Goal: Task Accomplishment & Management: Manage account settings

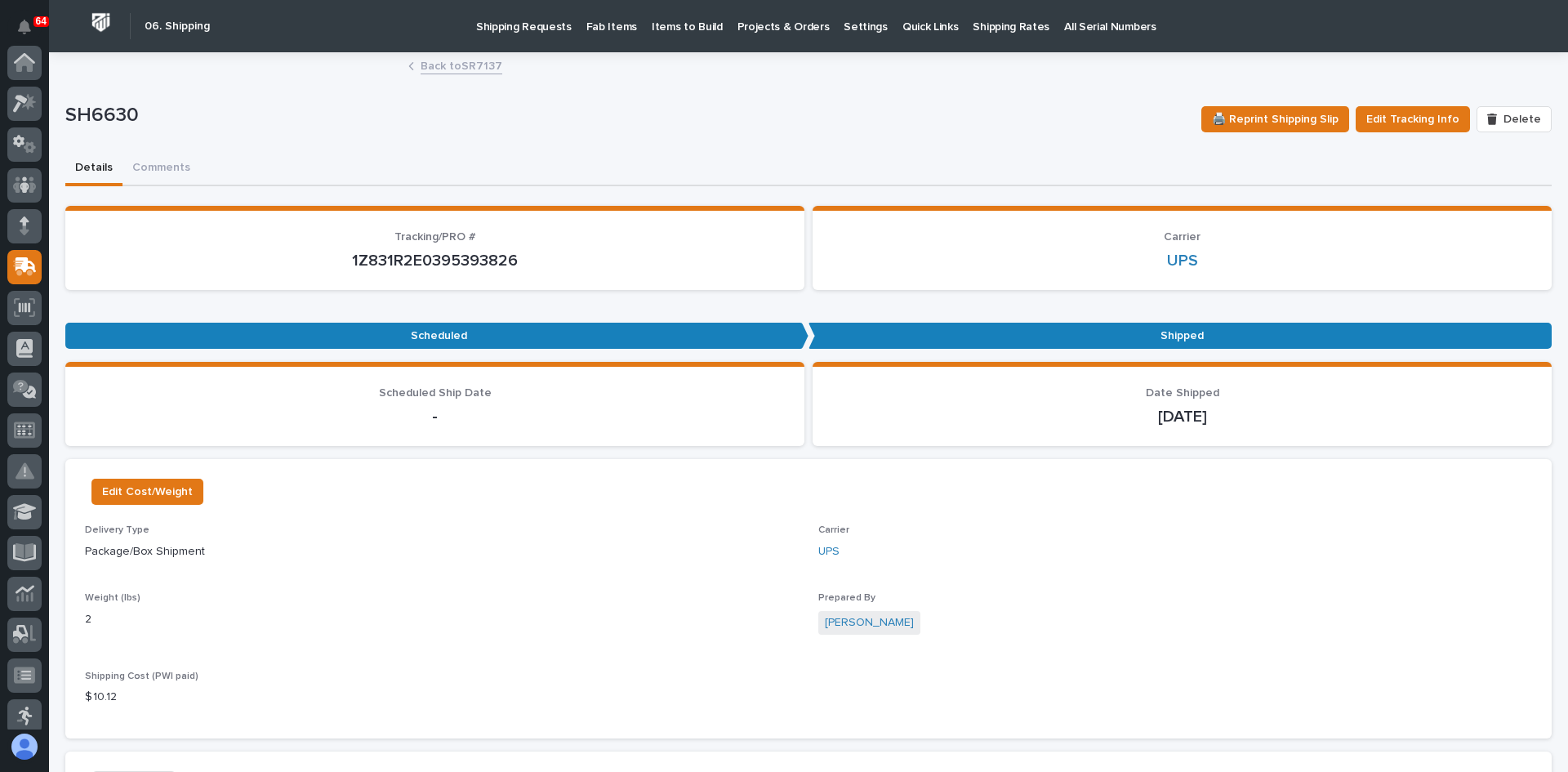
scroll to position [204, 0]
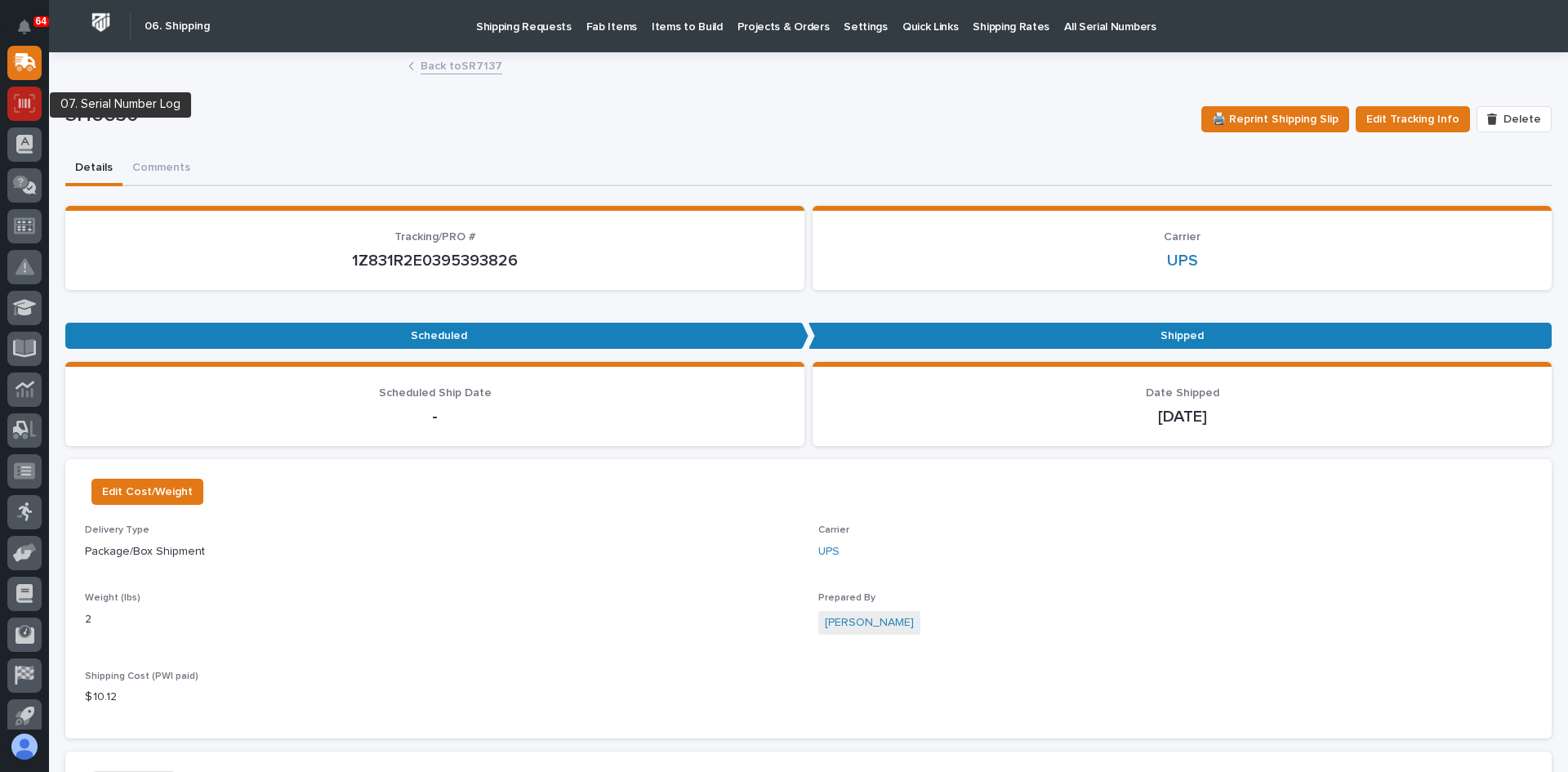
click at [23, 101] on icon at bounding box center [24, 103] width 22 height 19
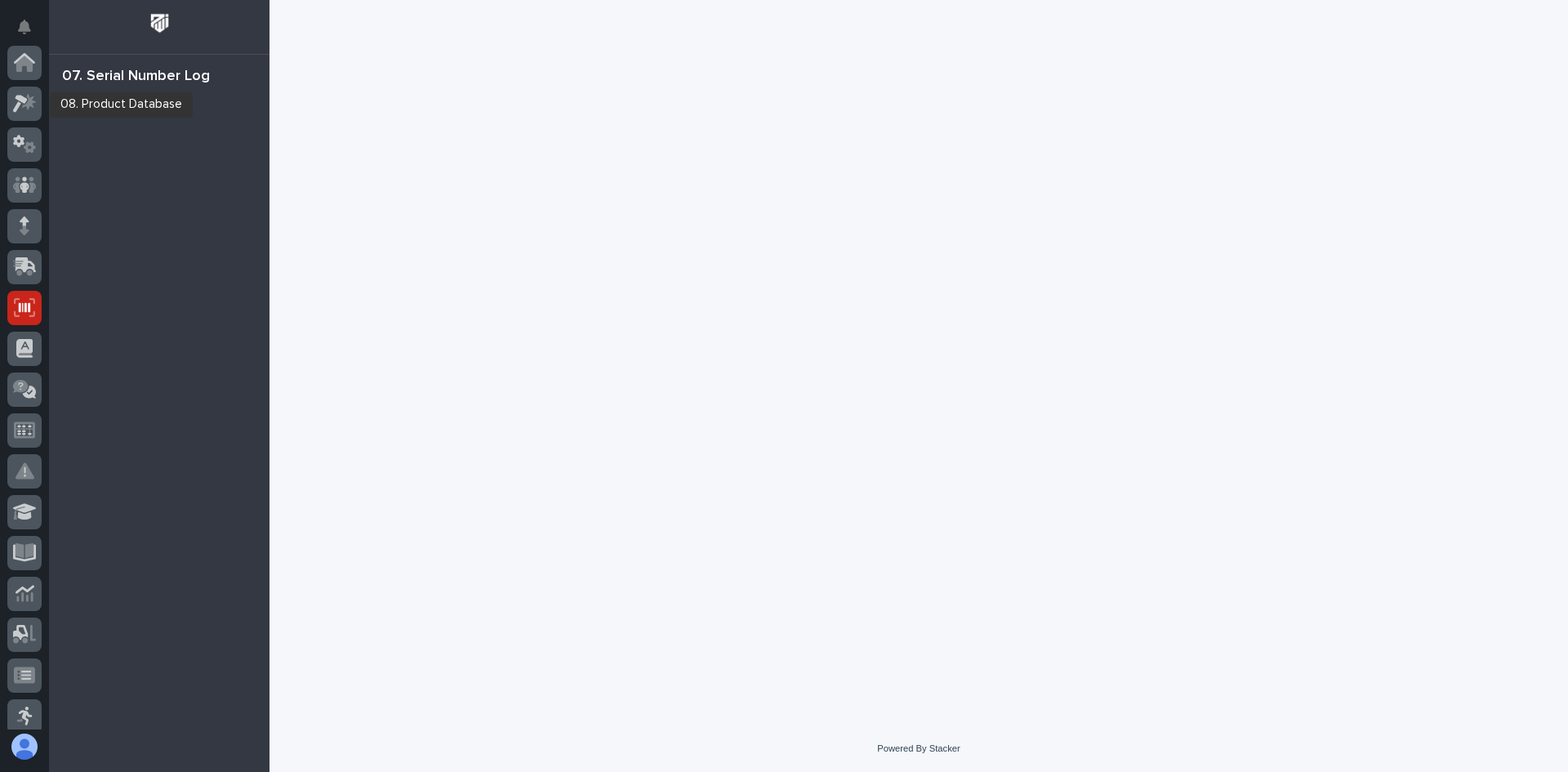
scroll to position [245, 0]
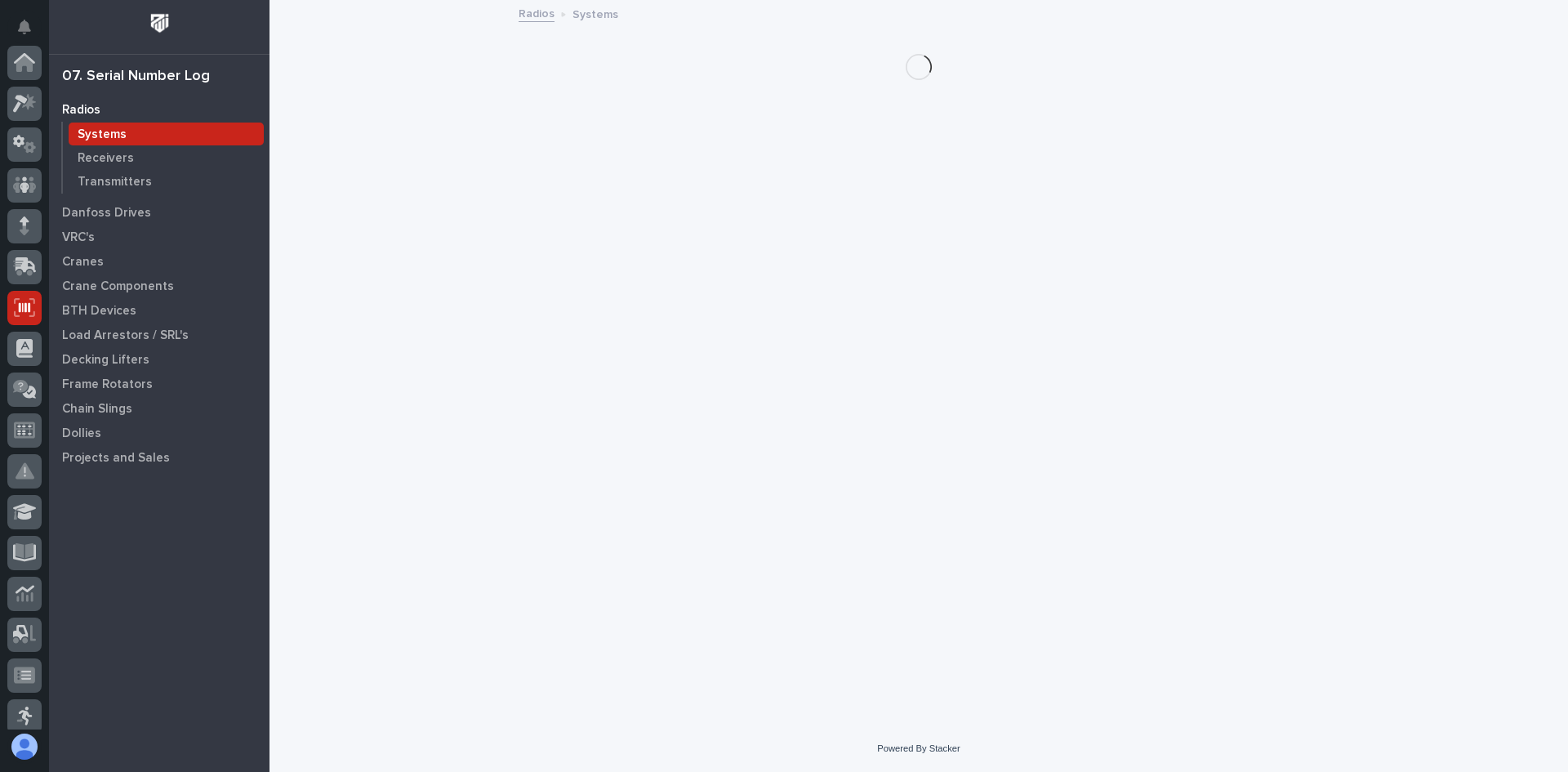
scroll to position [245, 0]
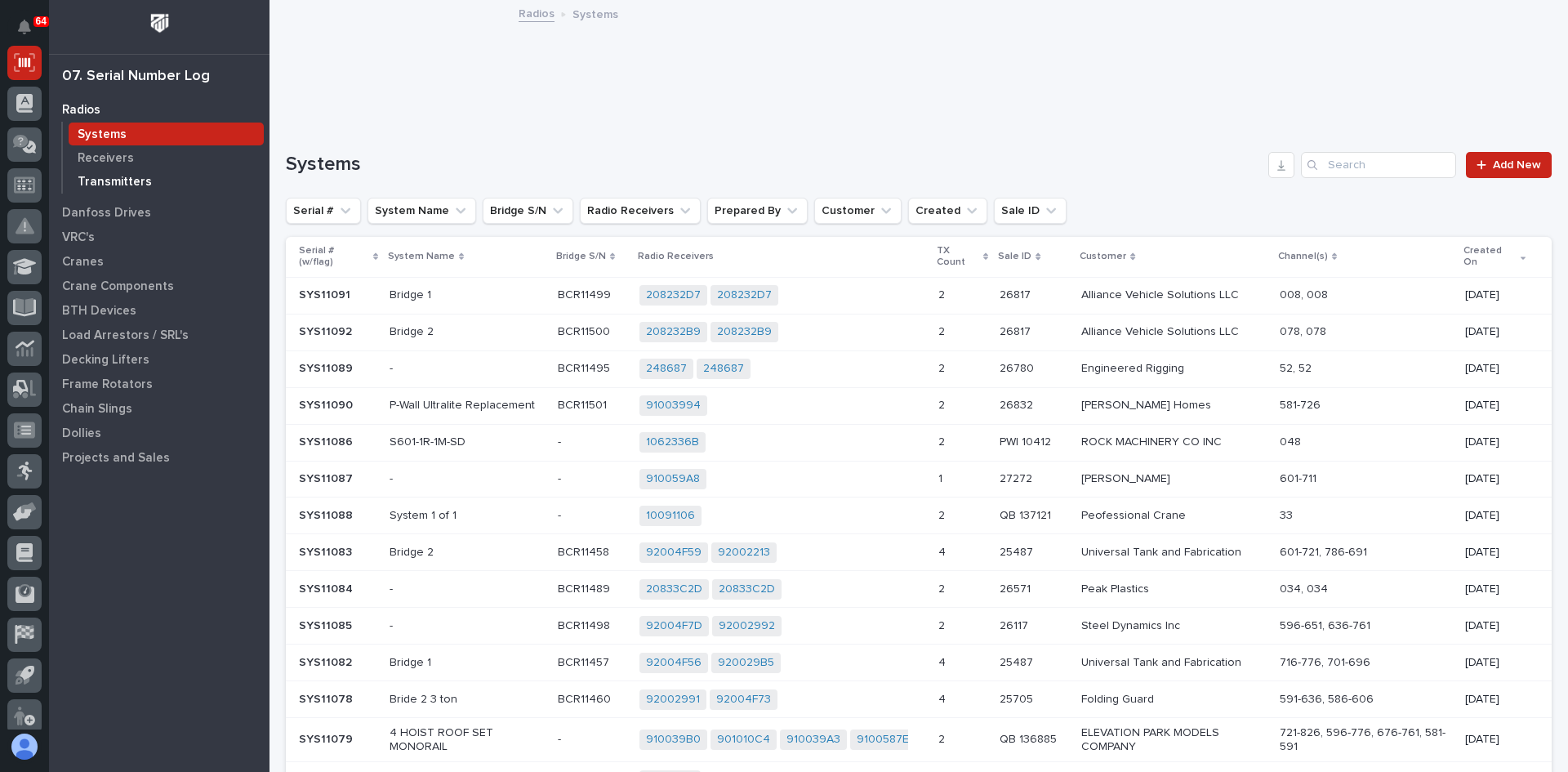
click at [111, 177] on p "Transmitters" at bounding box center [114, 182] width 74 height 15
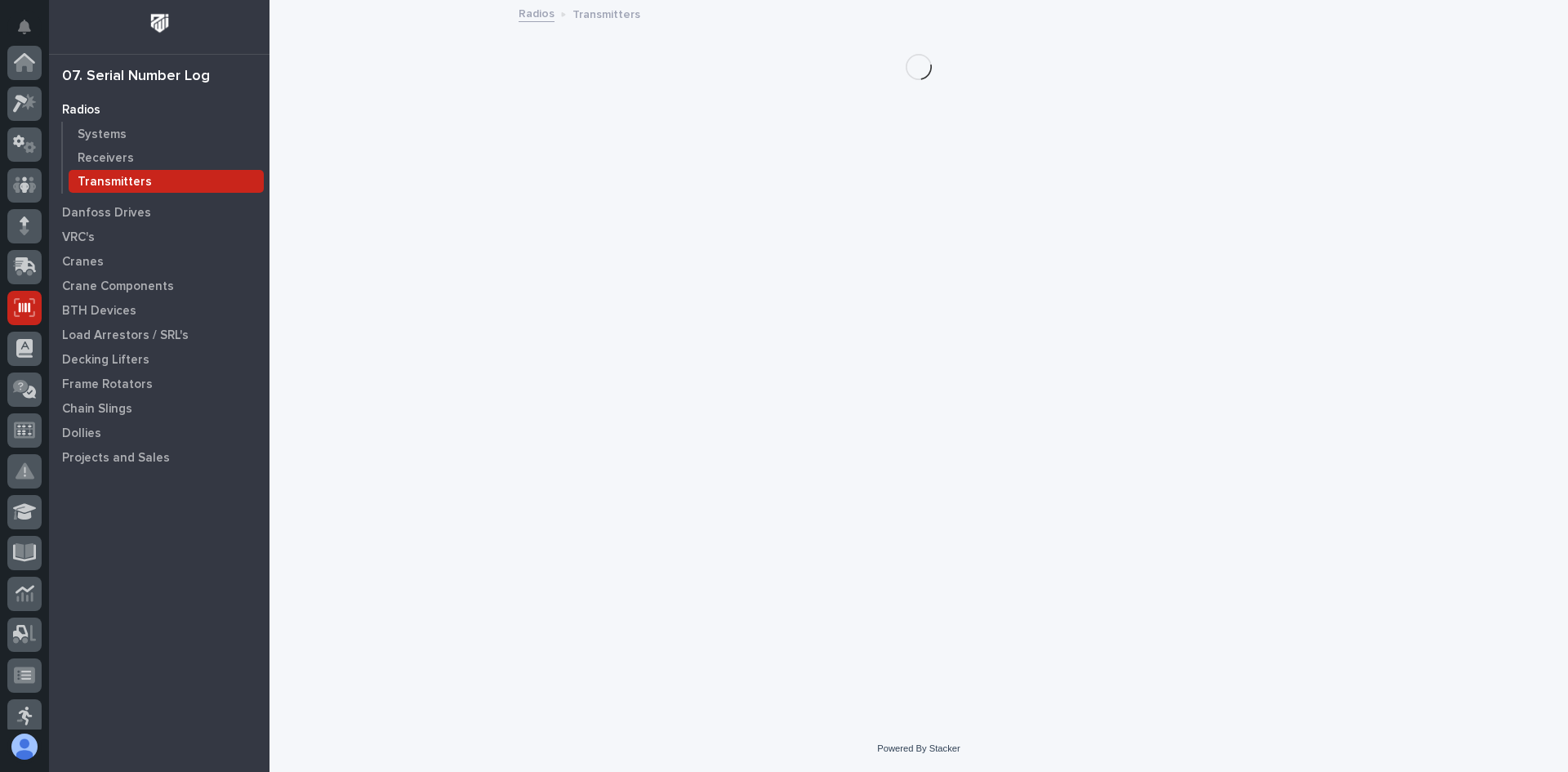
scroll to position [245, 0]
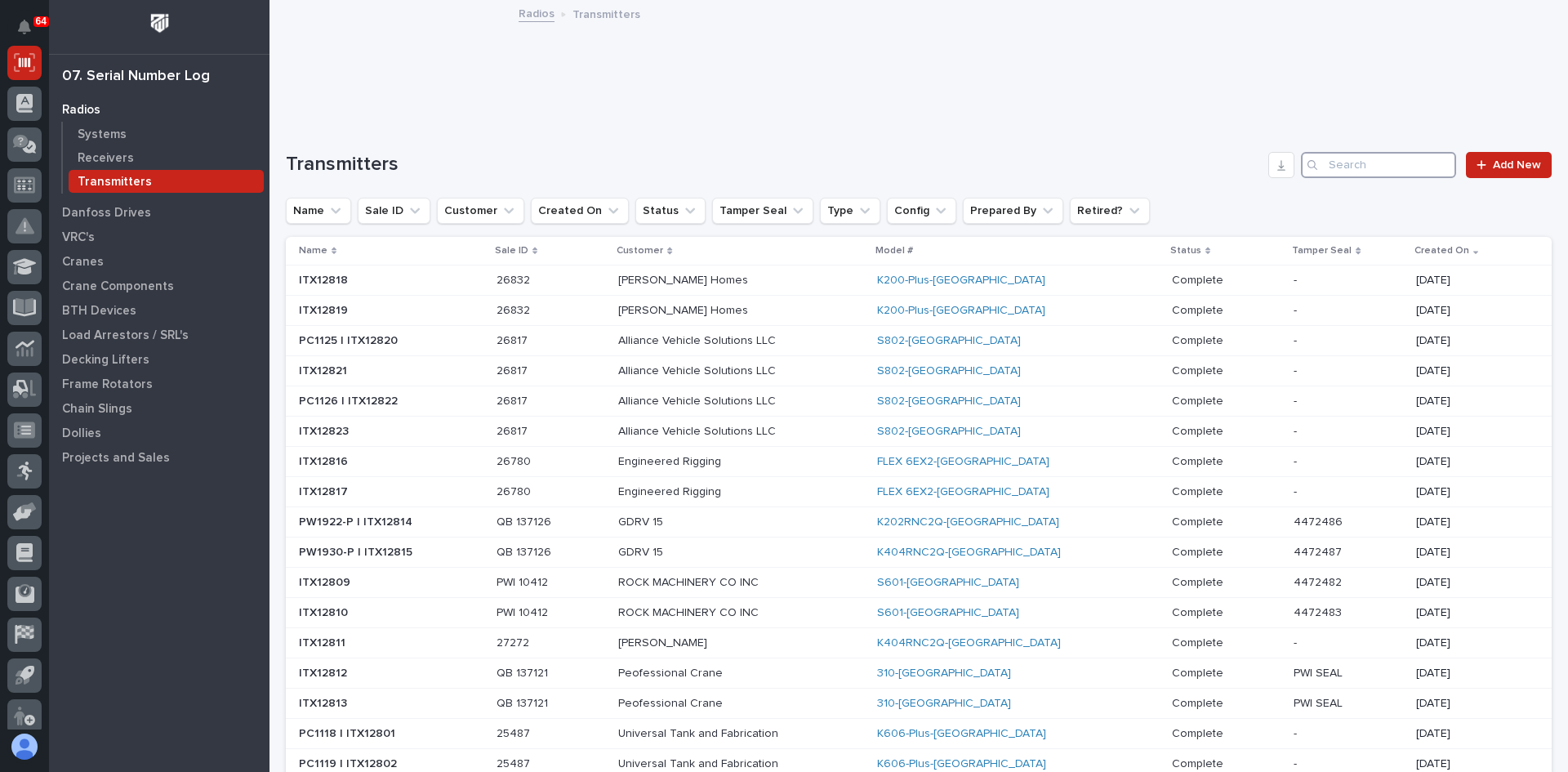
click at [1326, 172] on input "Search" at bounding box center [1378, 165] width 155 height 26
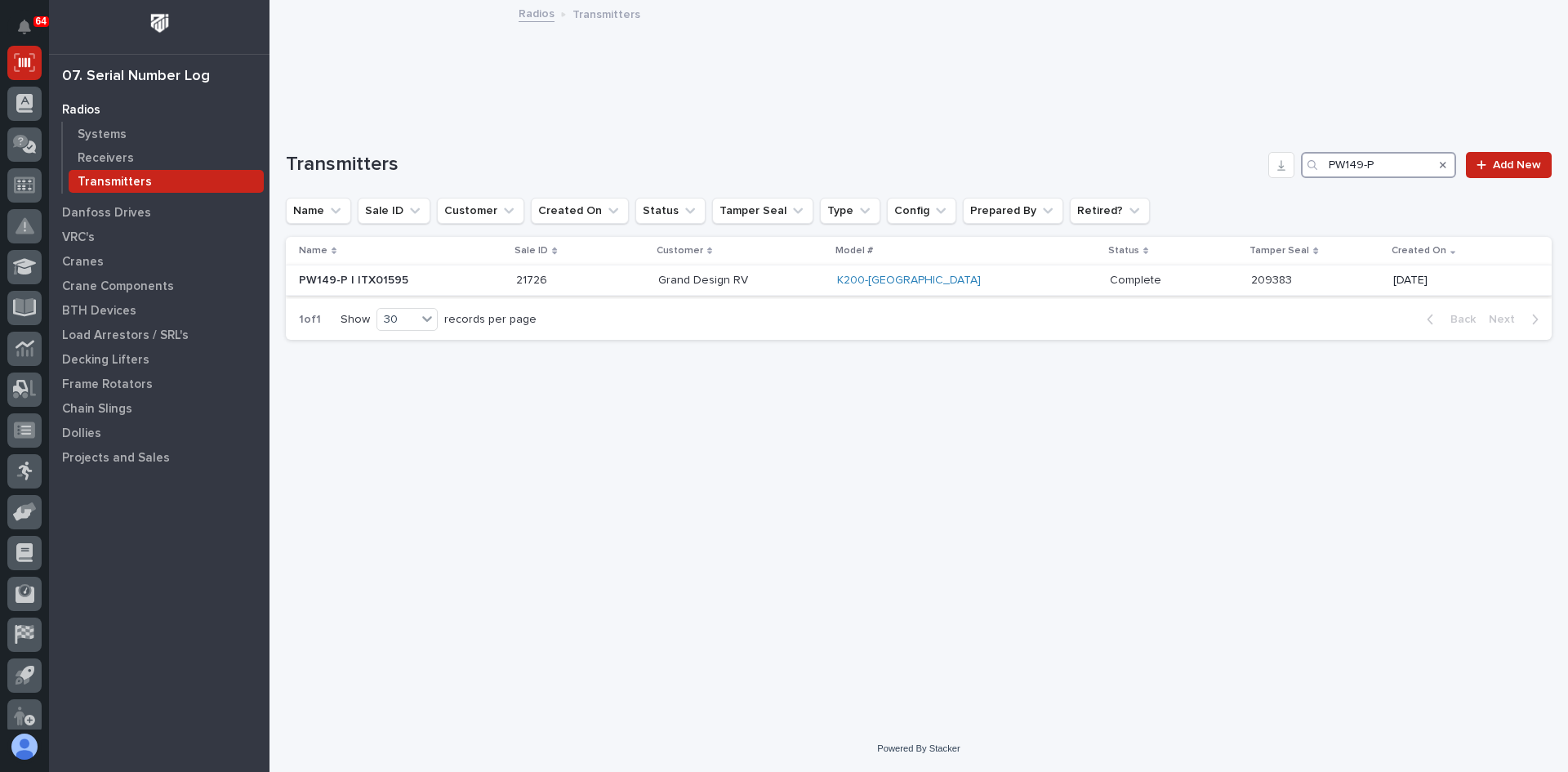
type input "PW149-P"
click at [645, 274] on p at bounding box center [580, 280] width 129 height 14
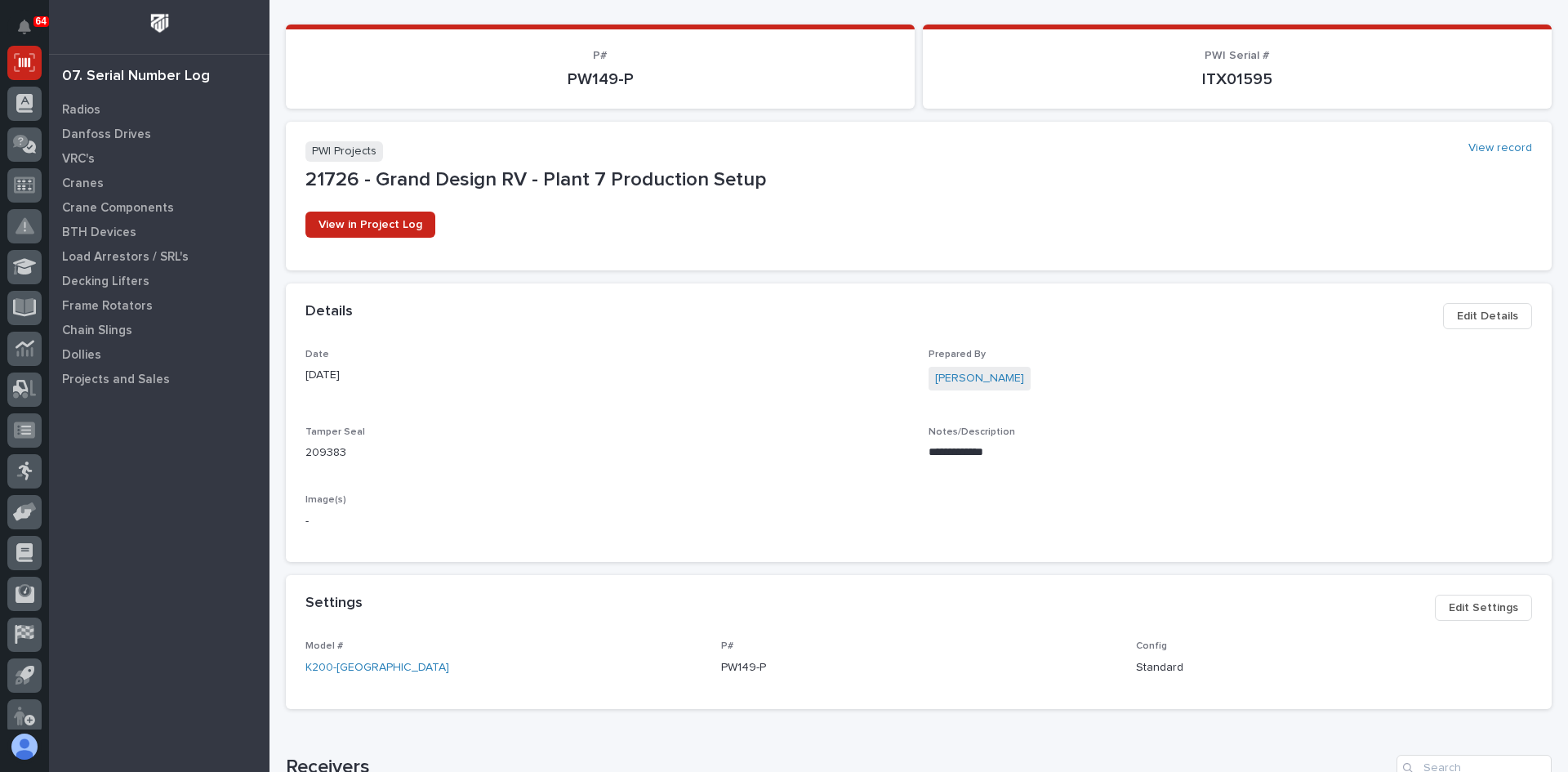
scroll to position [245, 0]
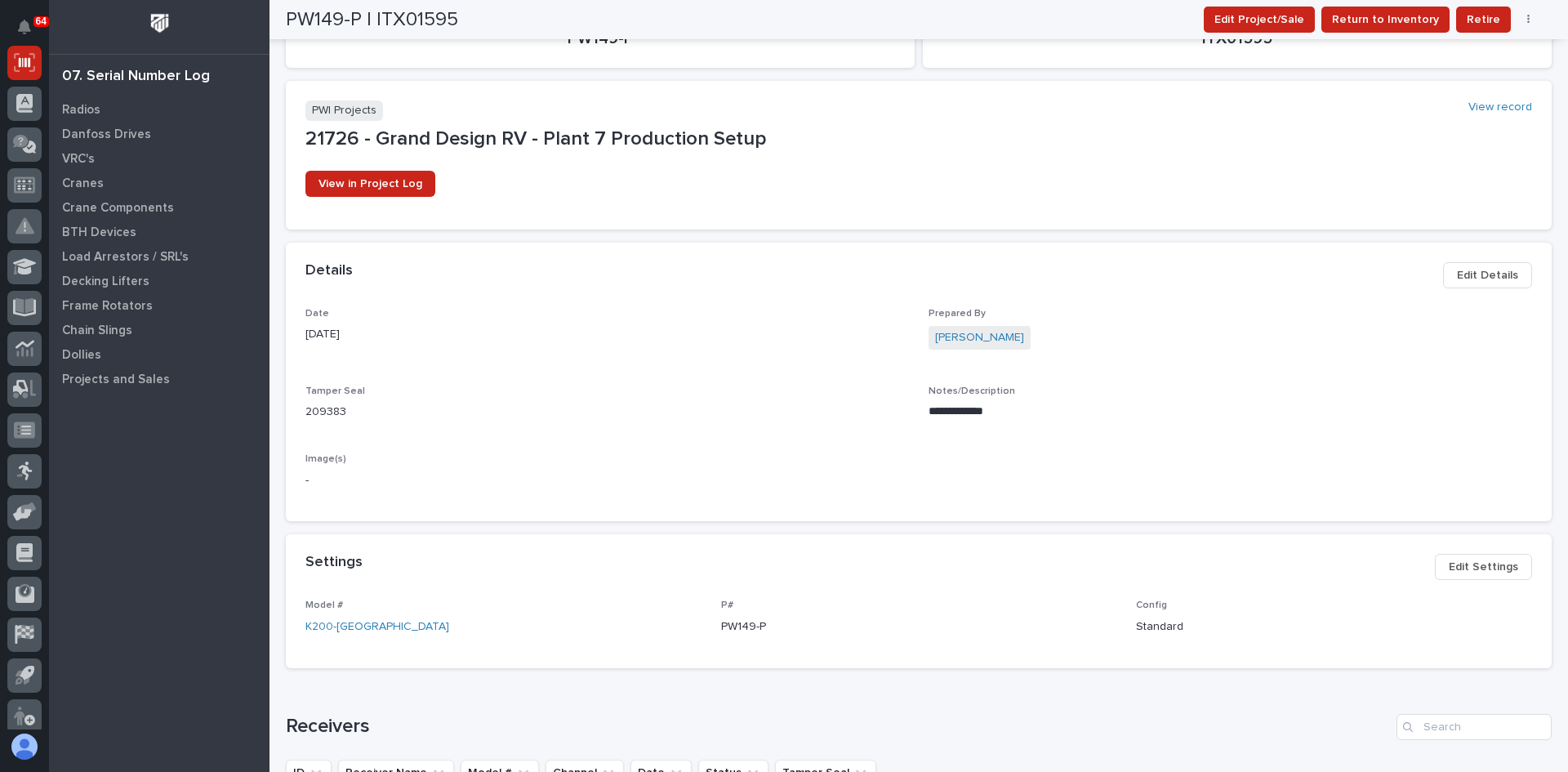
click at [1475, 268] on span "Edit Details" at bounding box center [1486, 275] width 61 height 20
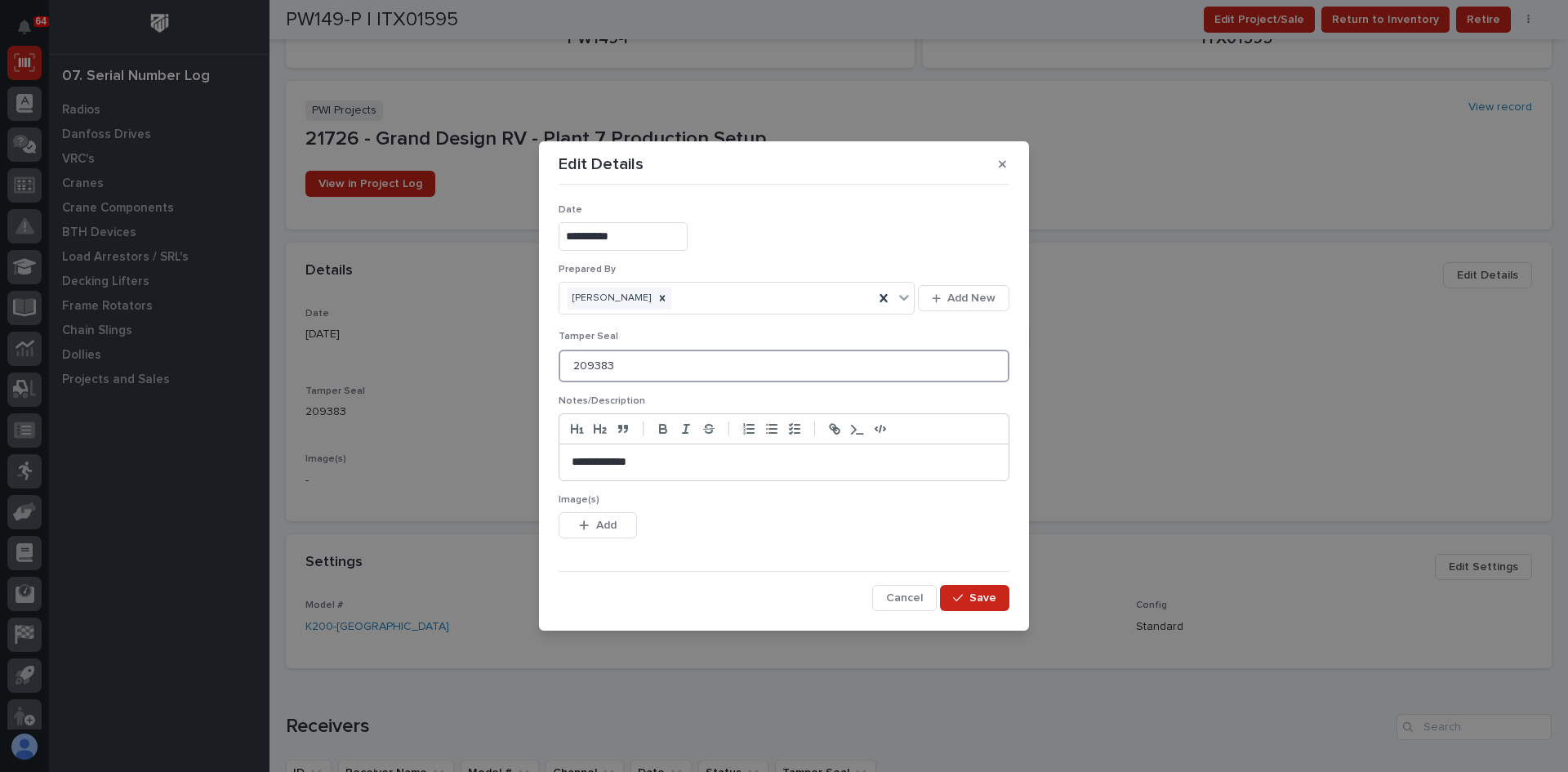
click at [620, 362] on input "209383" at bounding box center [784, 366] width 451 height 33
type input "209383 ORIGINAL 4472488 NEW [DATE]"
click at [986, 598] on span "Save" at bounding box center [983, 598] width 27 height 15
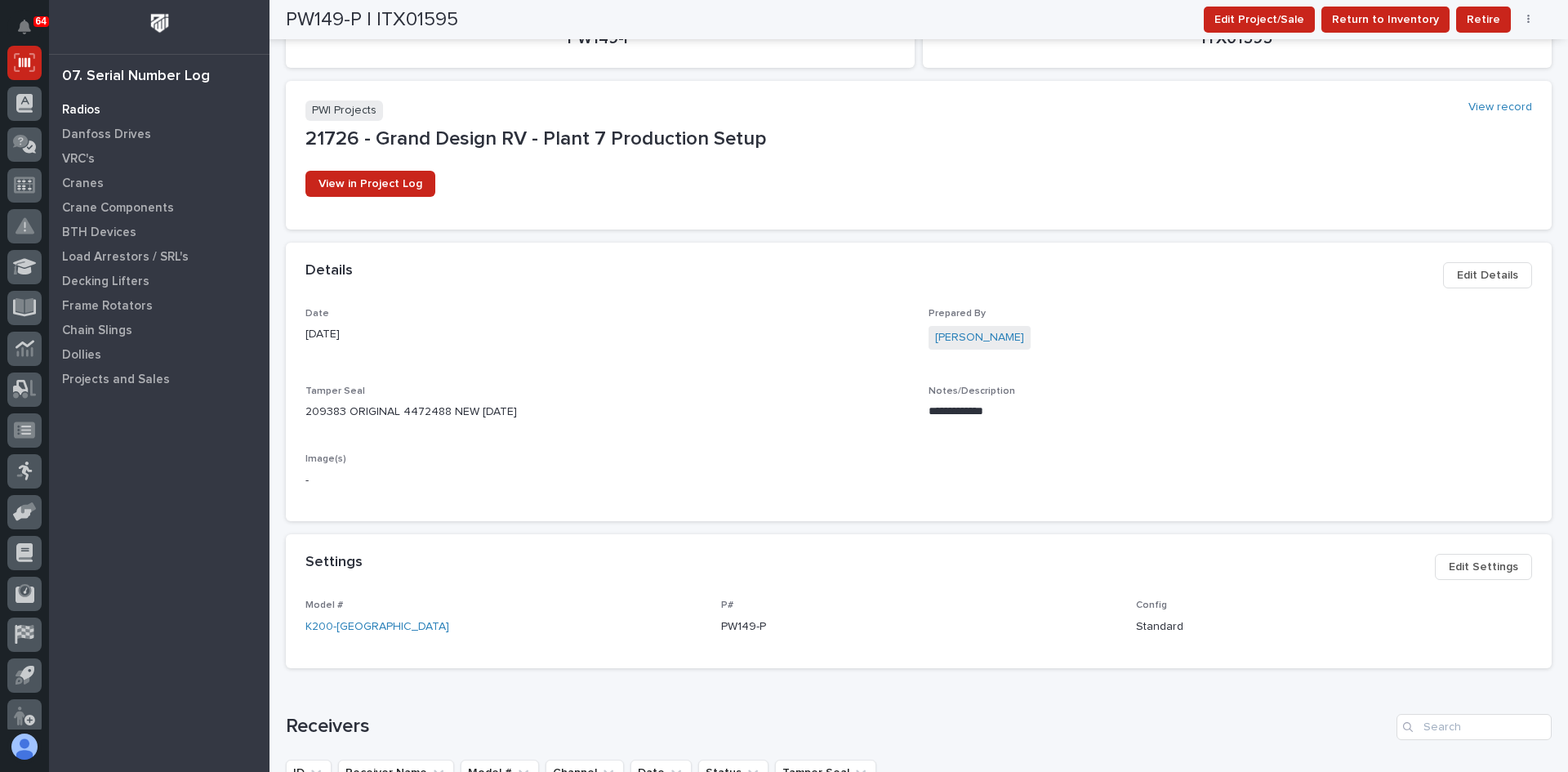
click at [83, 106] on p "Radios" at bounding box center [81, 111] width 38 height 15
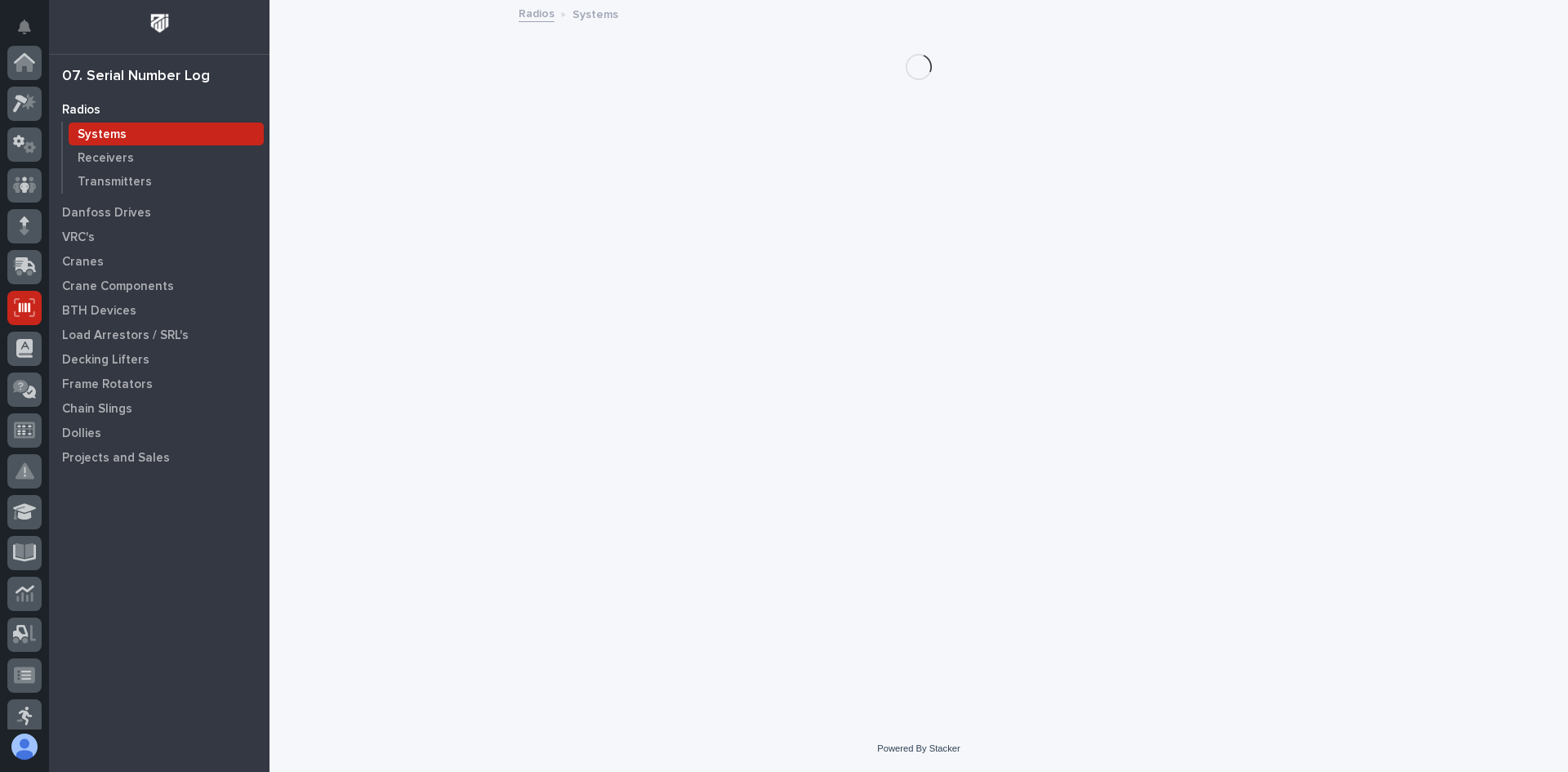
scroll to position [245, 0]
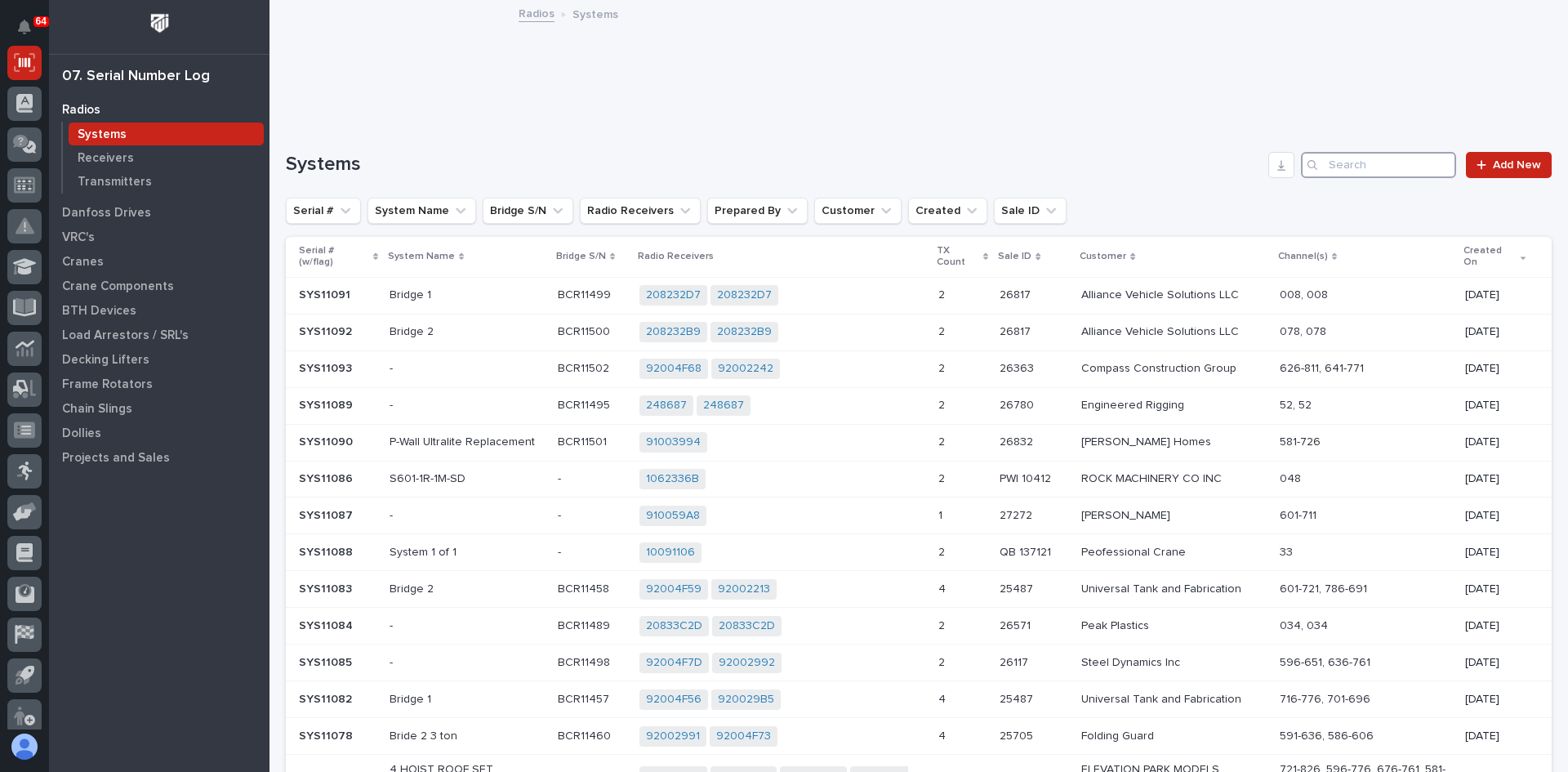
click at [1339, 161] on input "Search" at bounding box center [1378, 165] width 155 height 26
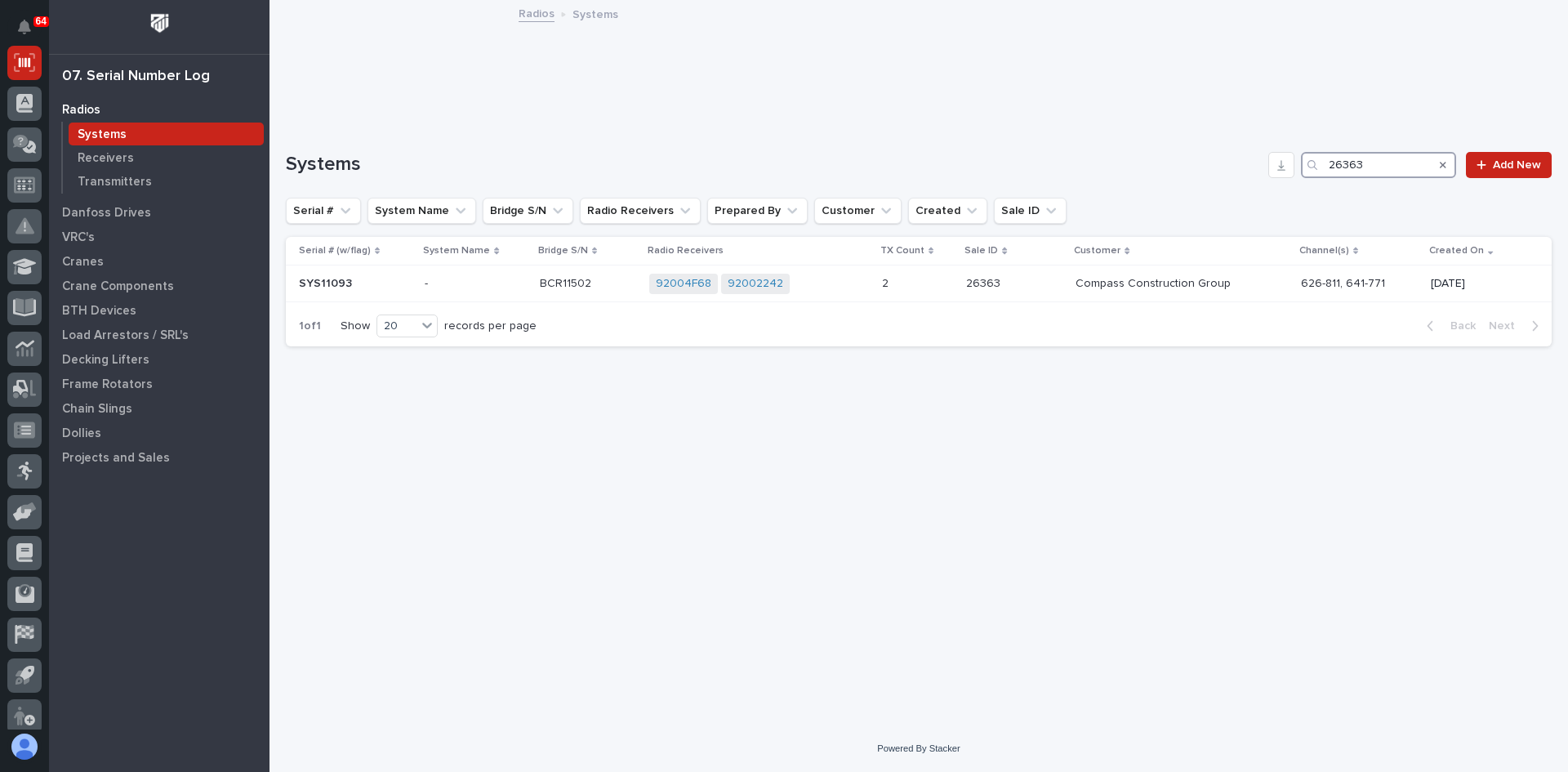
type input "26363"
click at [104, 142] on p "Systems" at bounding box center [102, 135] width 49 height 15
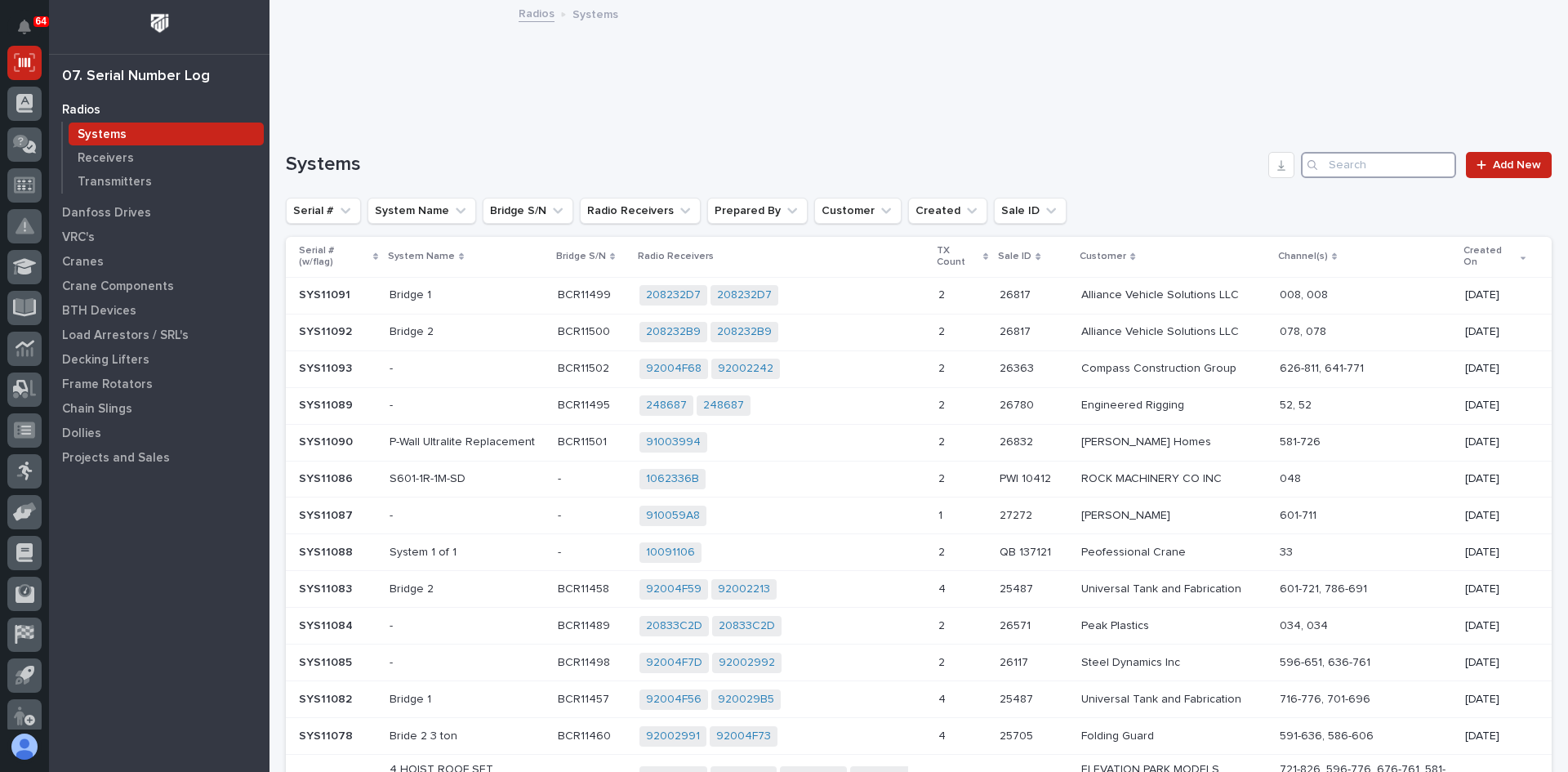
click at [1347, 167] on input "Search" at bounding box center [1378, 165] width 155 height 26
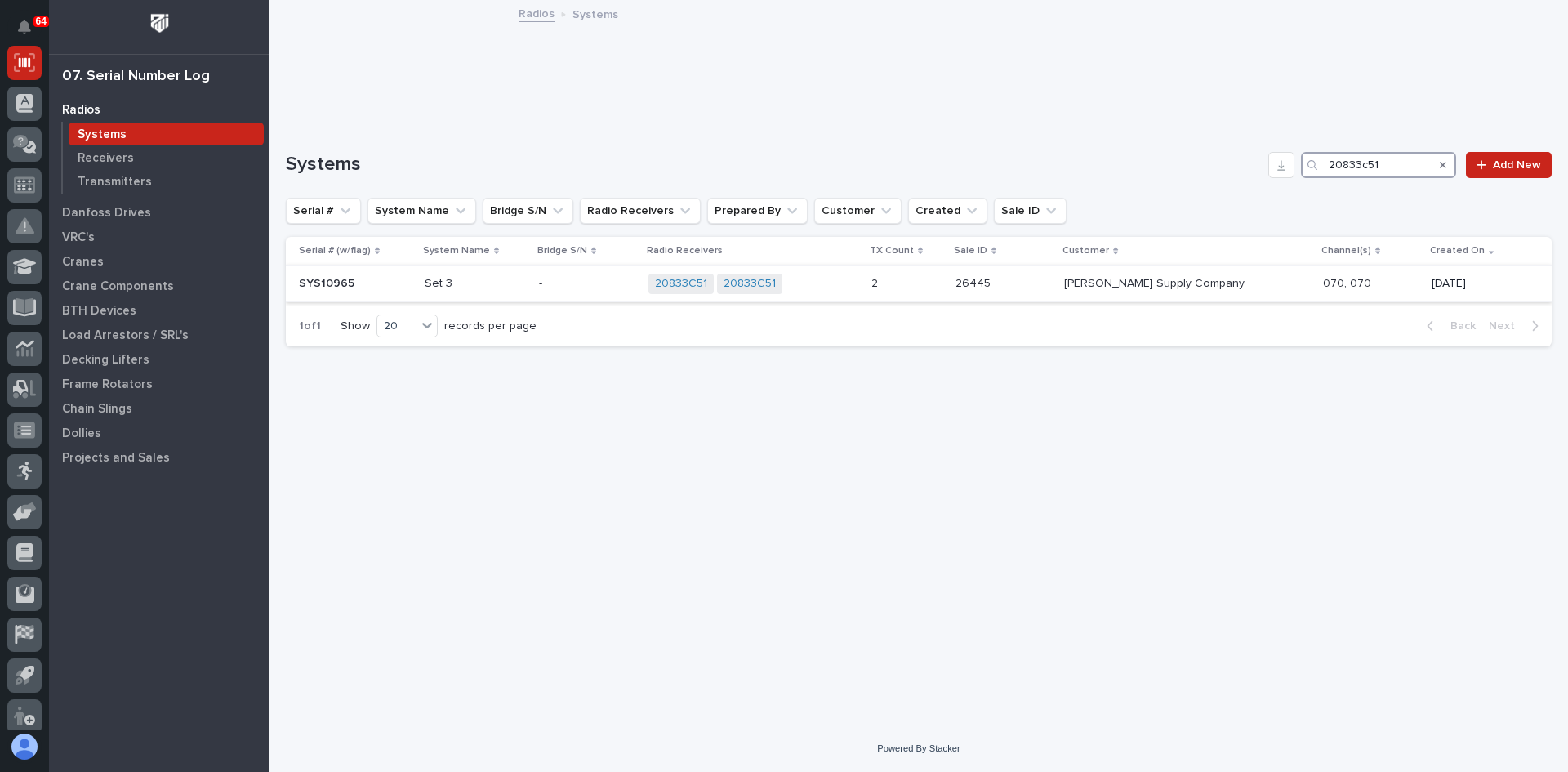
type input "20833c51"
click at [858, 285] on div "20833C51 20833C51 + 0" at bounding box center [753, 284] width 210 height 21
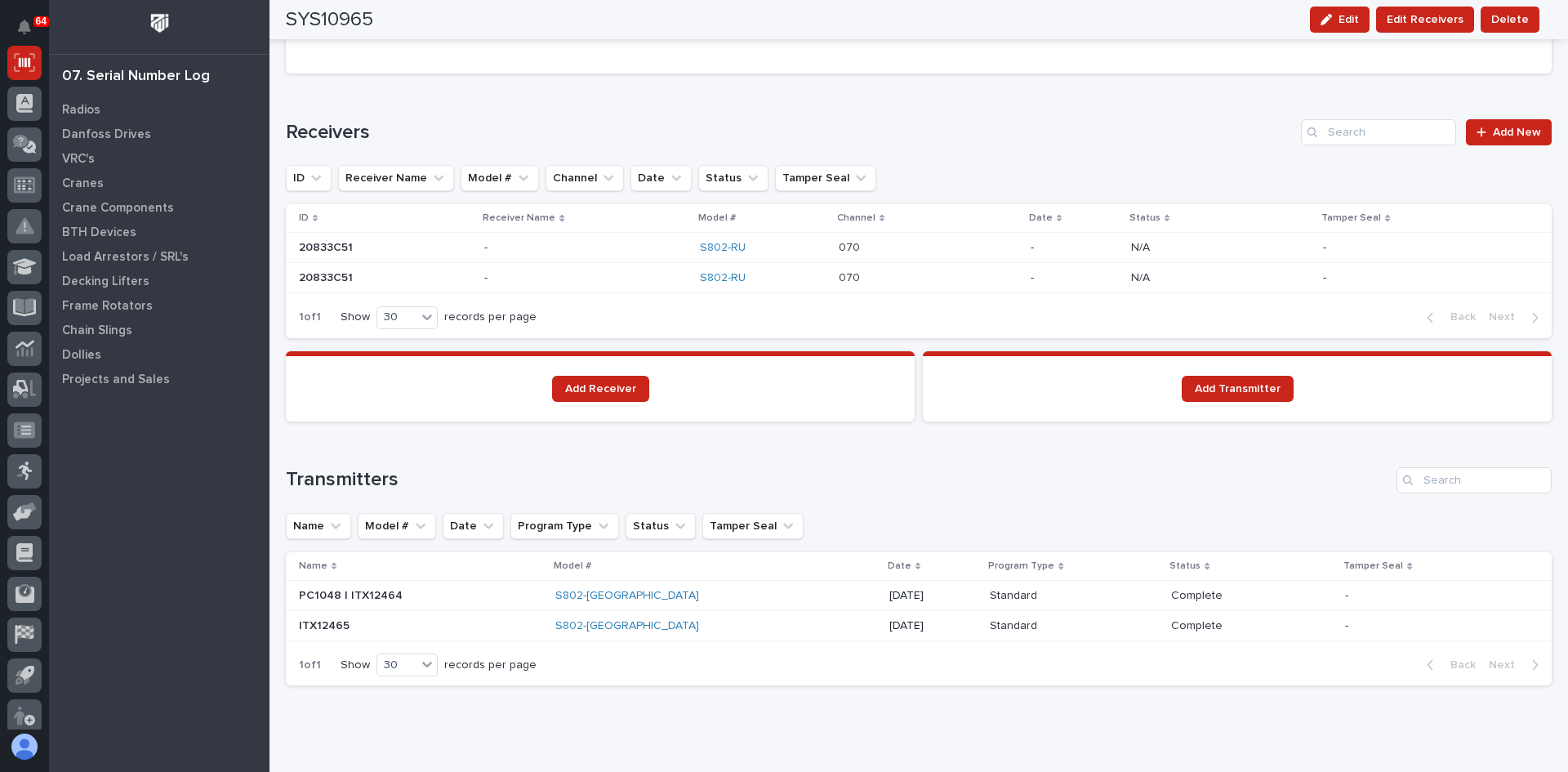
scroll to position [1087, 0]
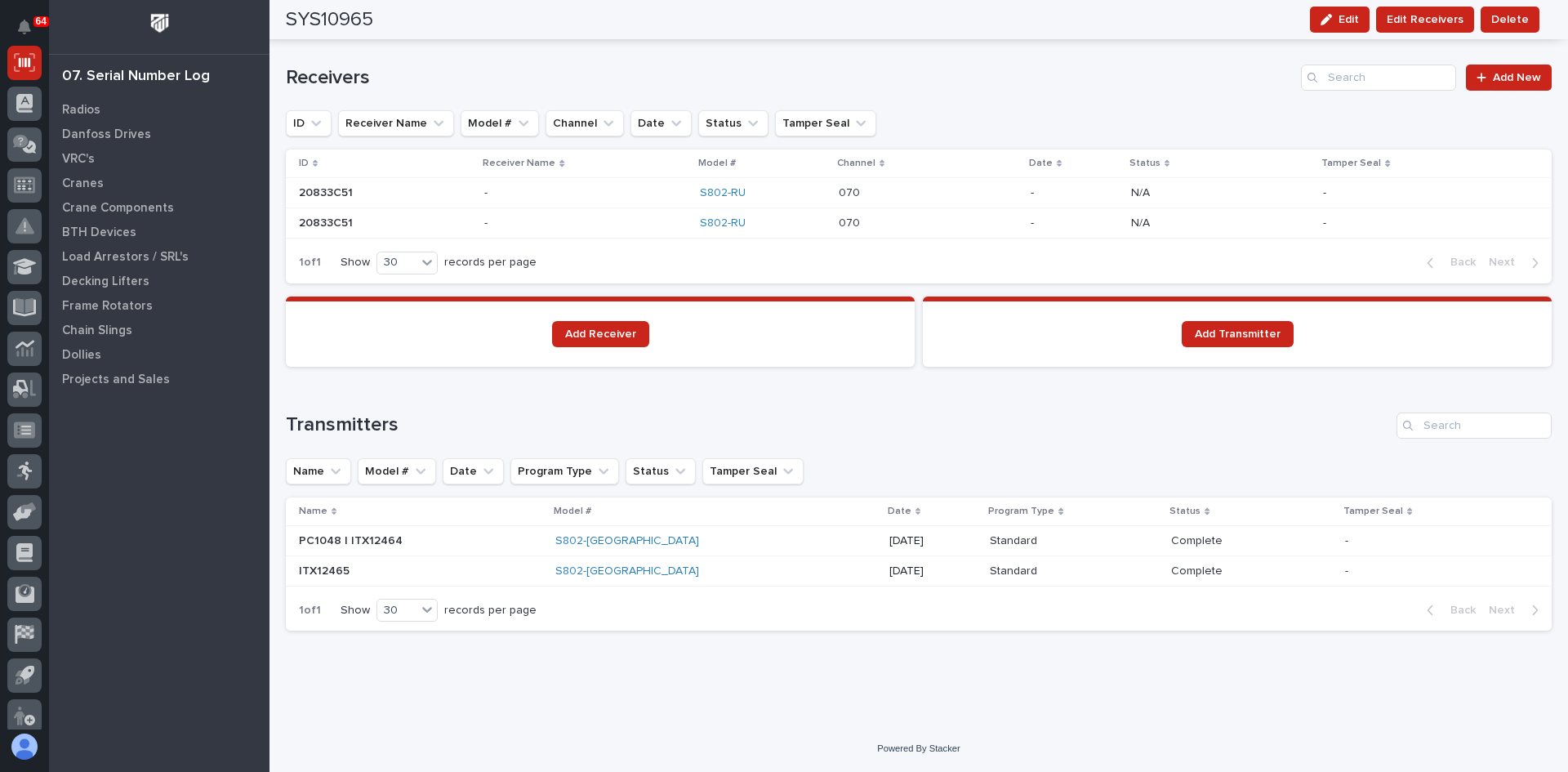
click at [584, 191] on p at bounding box center [585, 193] width 203 height 14
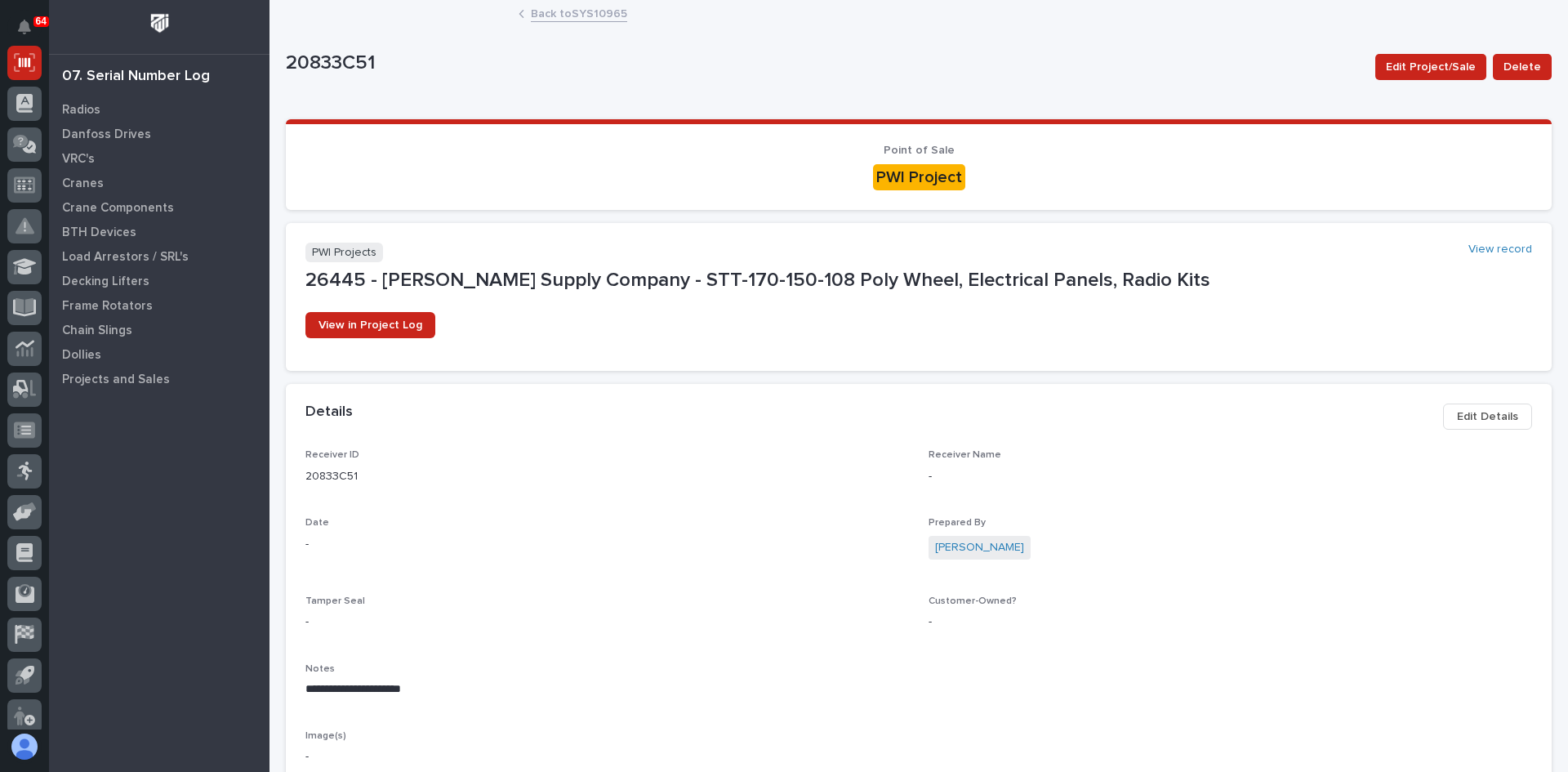
click at [575, 15] on link "Back to SYS10965" at bounding box center [579, 12] width 97 height 19
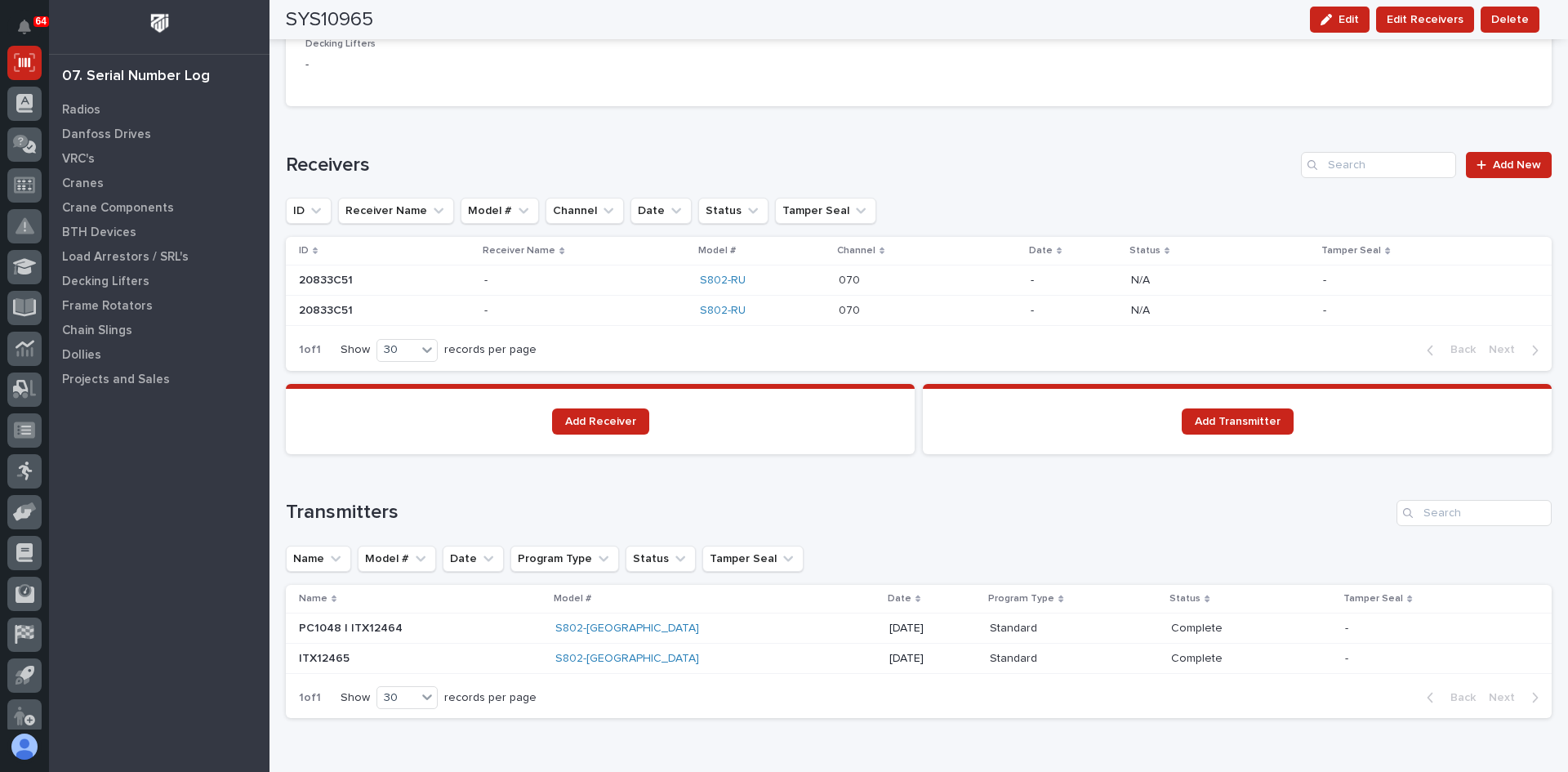
scroll to position [1087, 0]
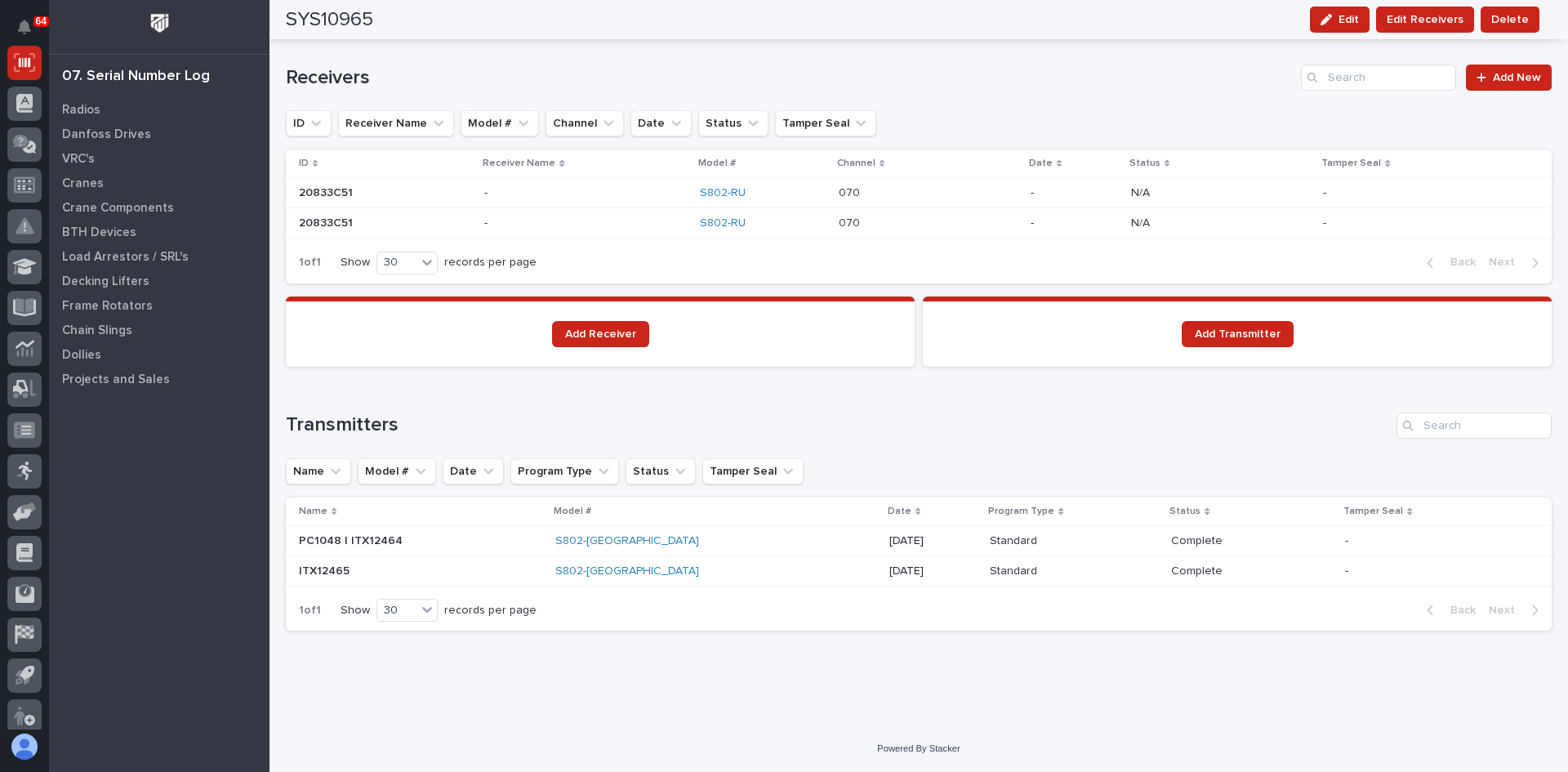
click at [468, 545] on p at bounding box center [420, 540] width 243 height 14
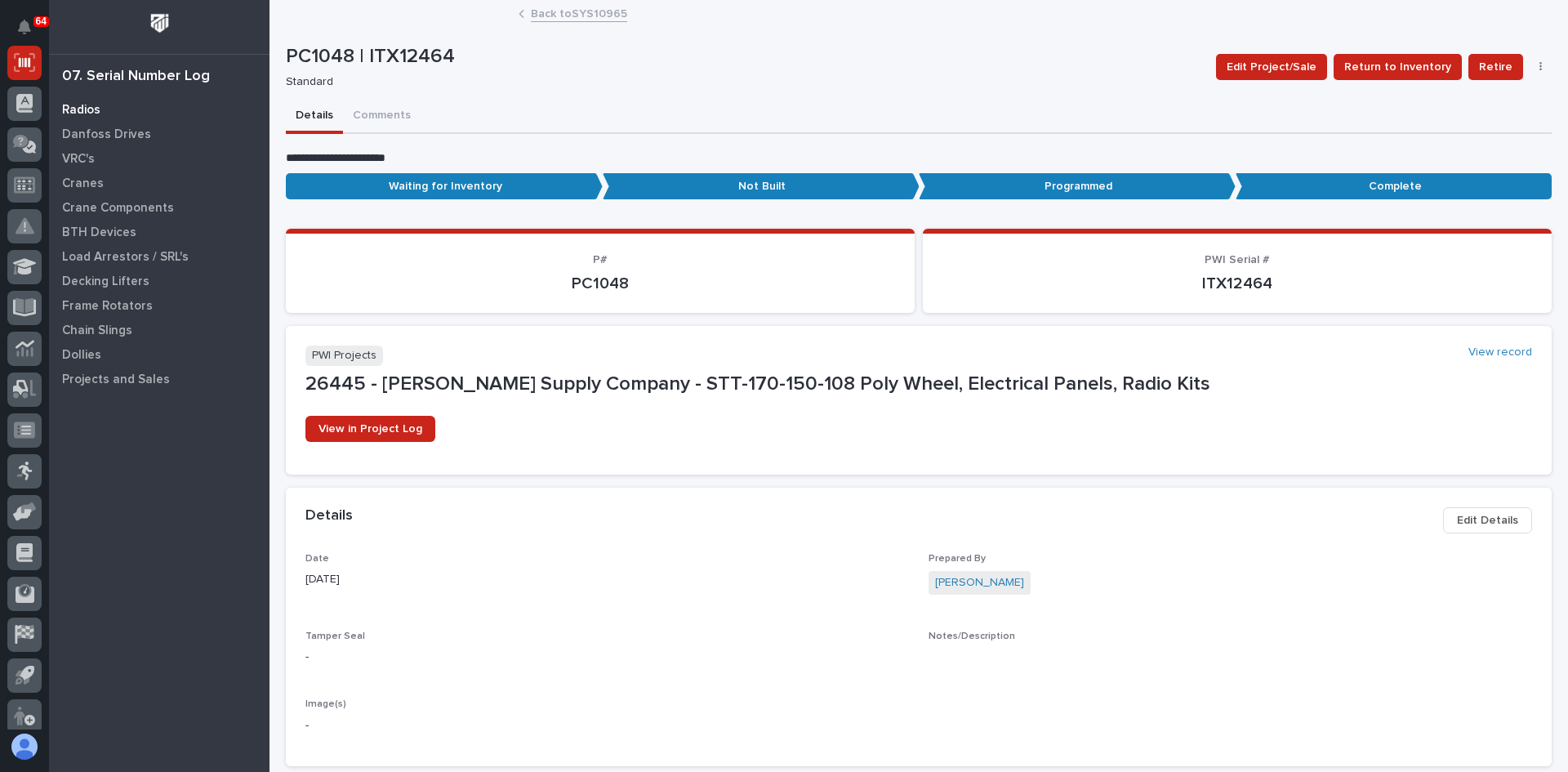
click at [88, 111] on p "Radios" at bounding box center [81, 111] width 38 height 15
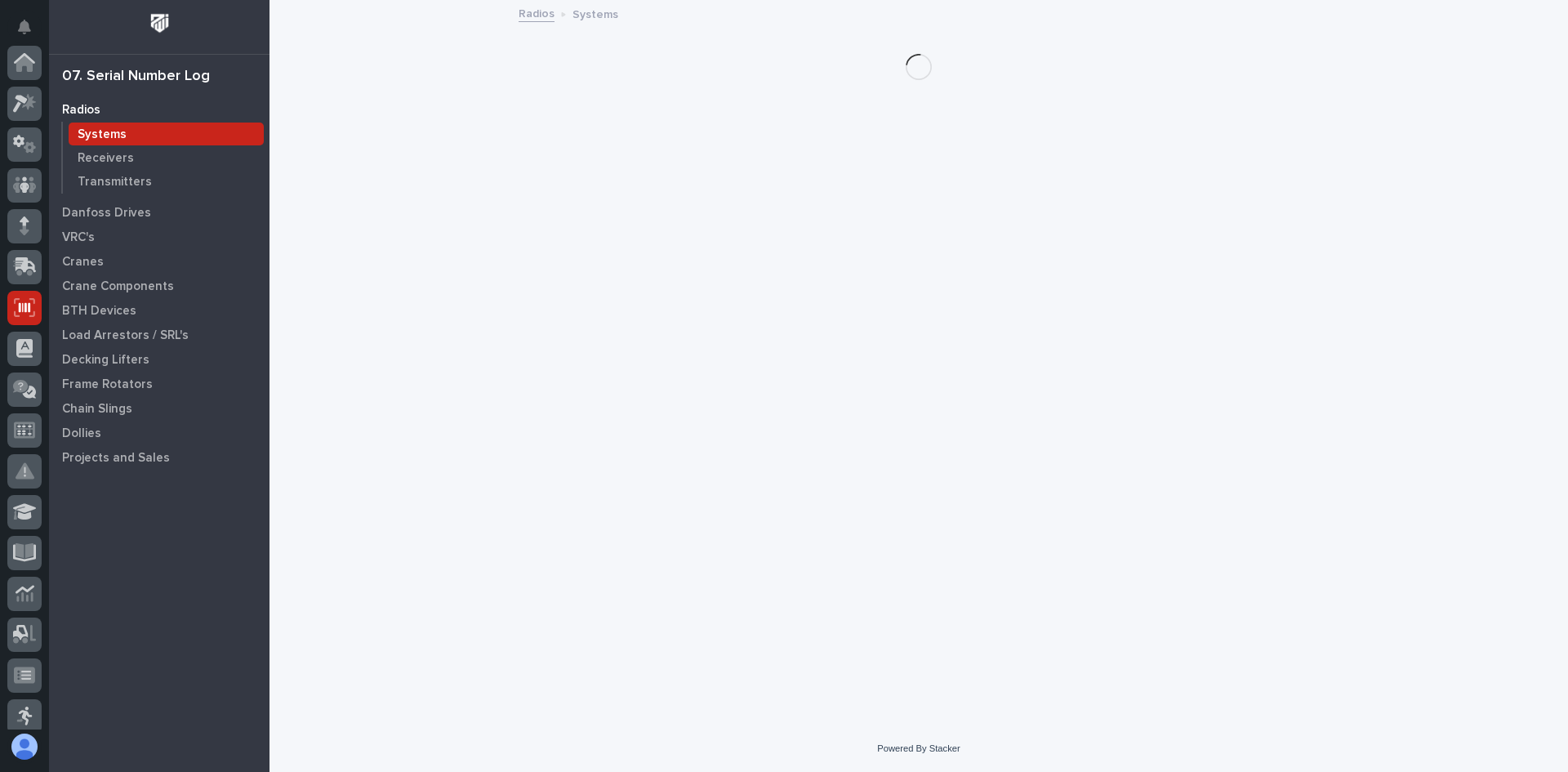
scroll to position [245, 0]
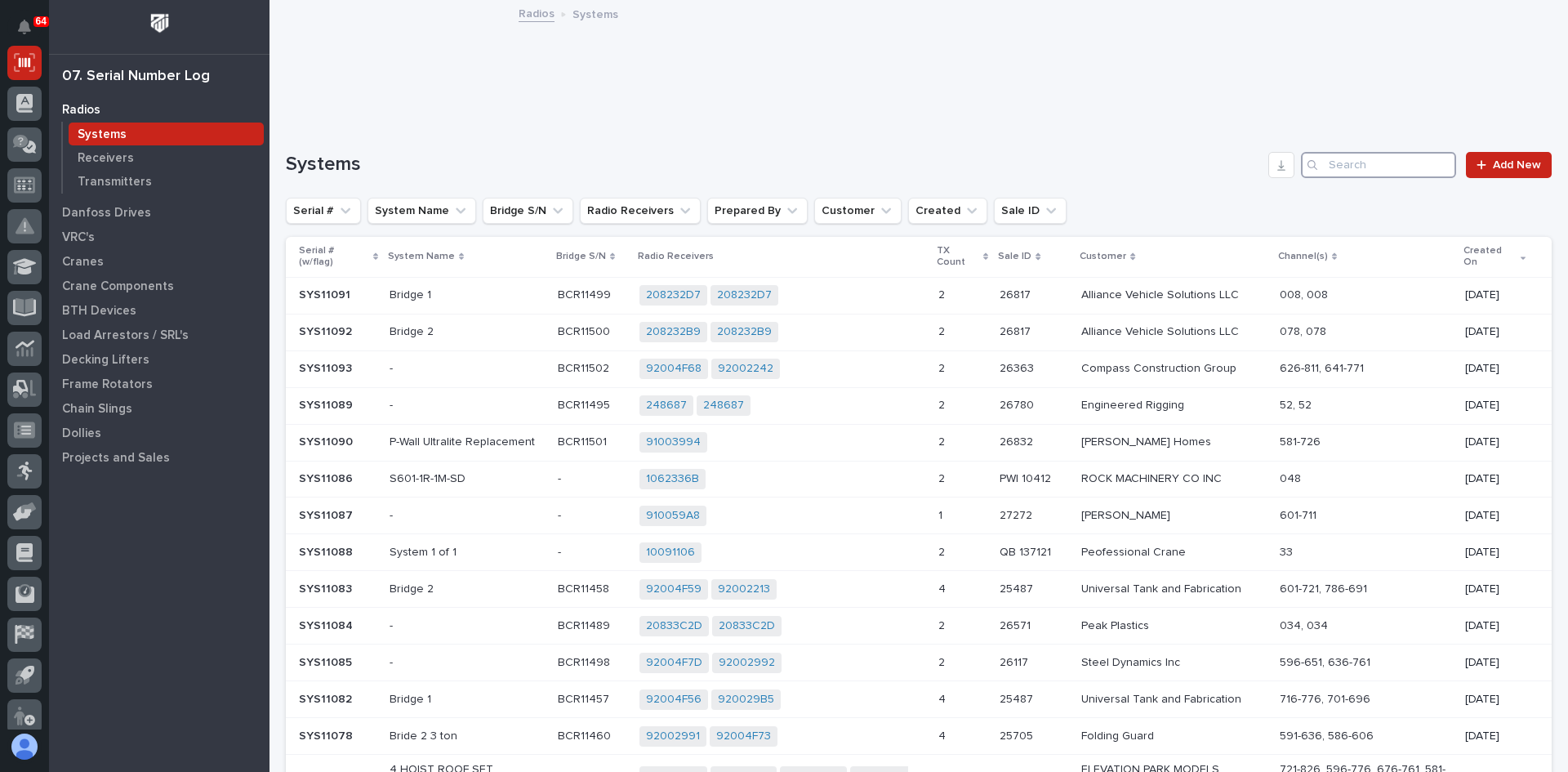
click at [1344, 163] on input "Search" at bounding box center [1378, 165] width 155 height 26
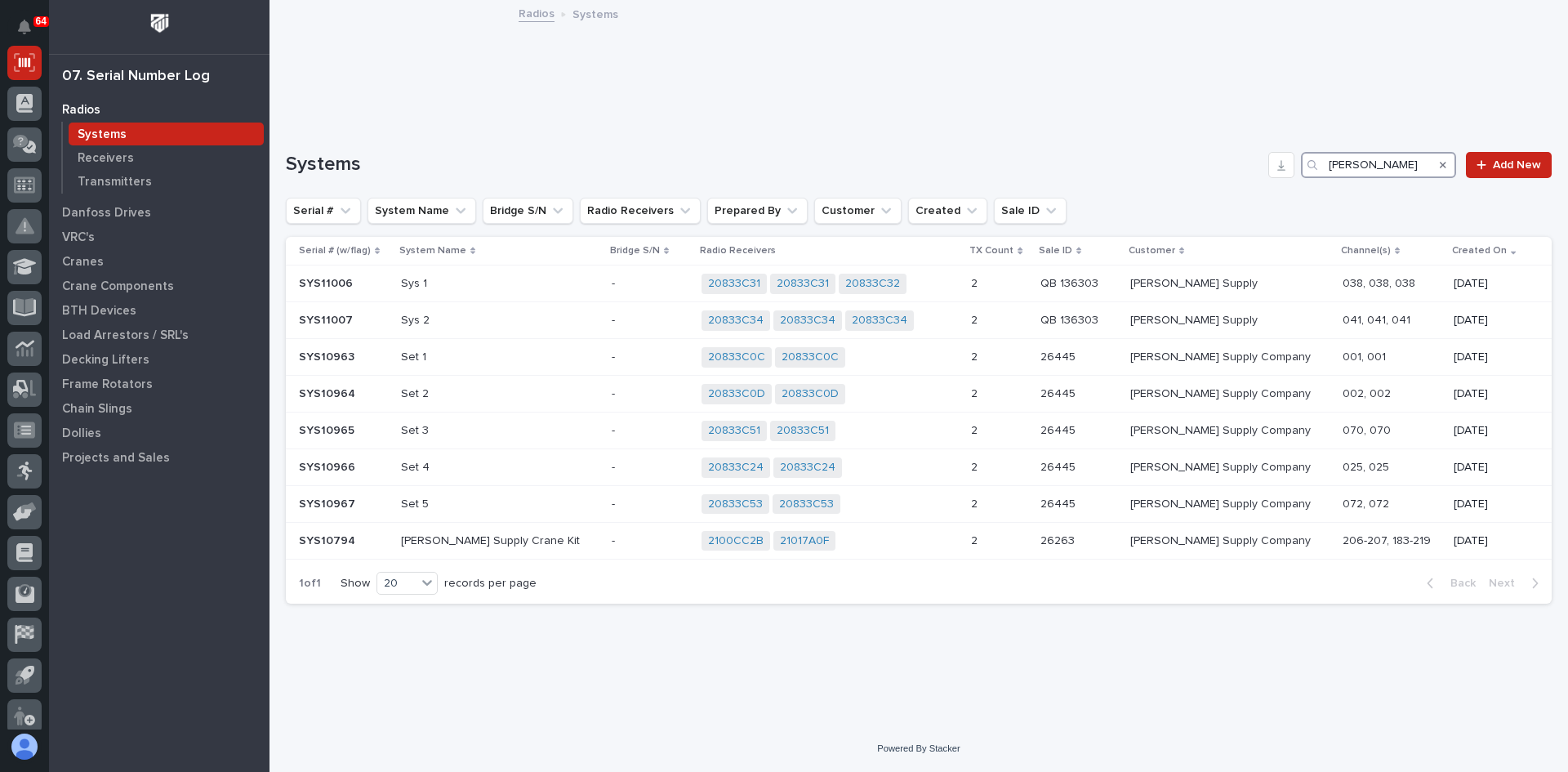
type input "[PERSON_NAME]"
